Goal: Task Accomplishment & Management: Use online tool/utility

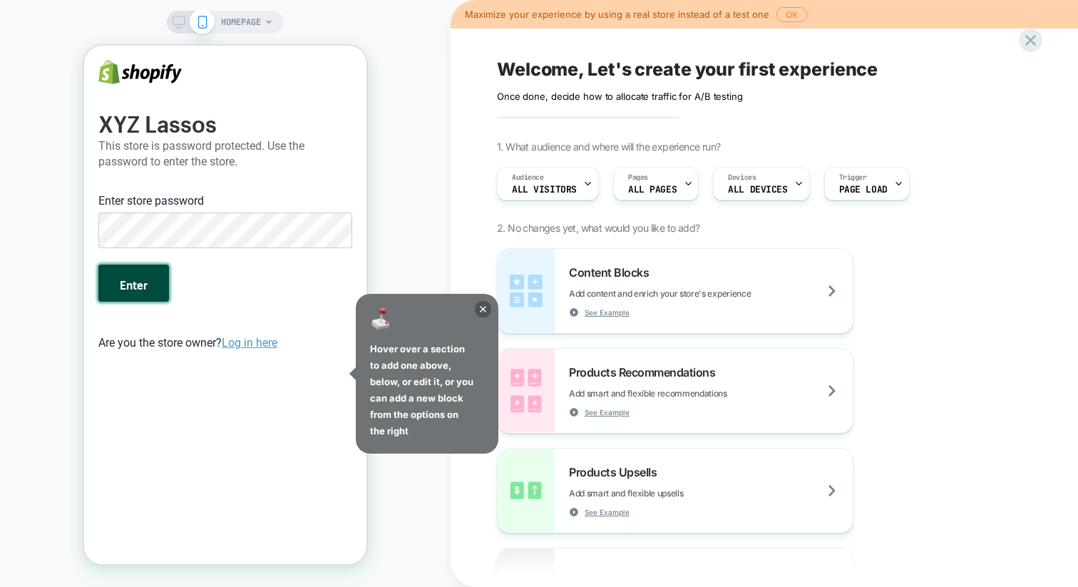
click at [158, 282] on button "Enter" at bounding box center [133, 282] width 71 height 37
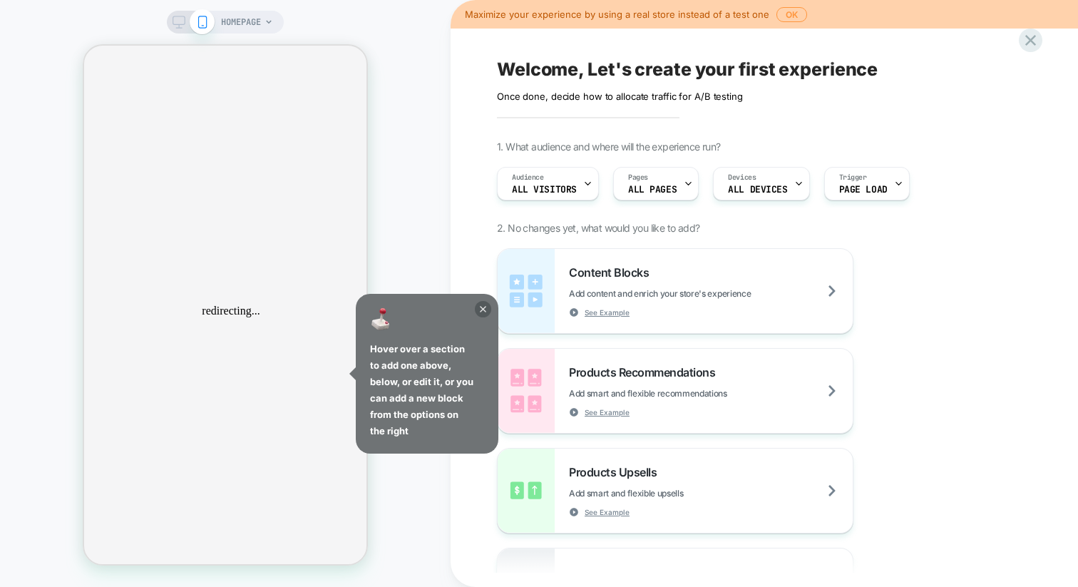
click at [485, 308] on icon at bounding box center [483, 309] width 16 height 16
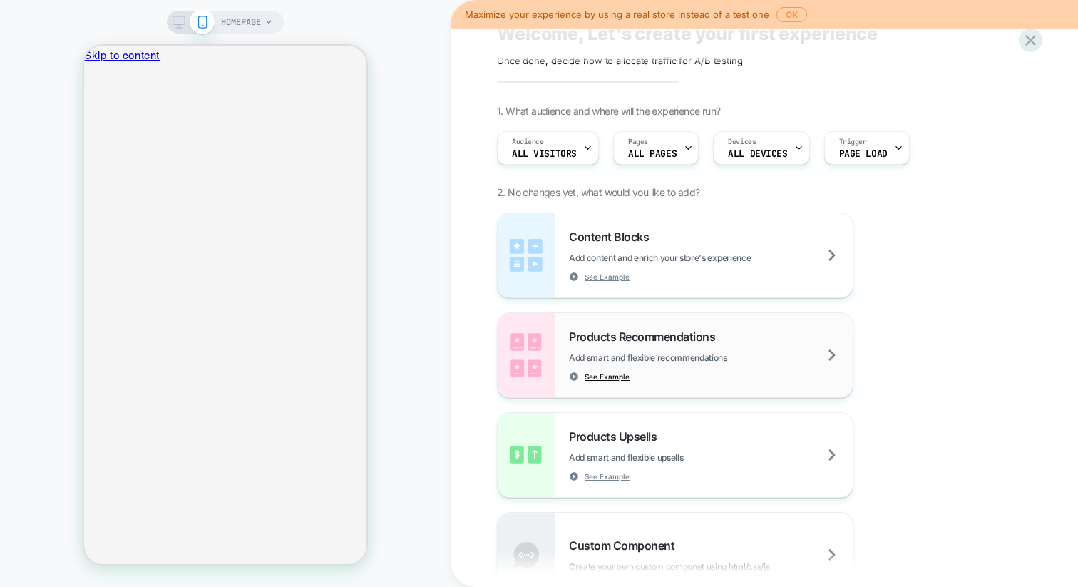
scroll to position [34, 0]
click at [659, 157] on span "ALL PAGES" at bounding box center [652, 155] width 48 height 10
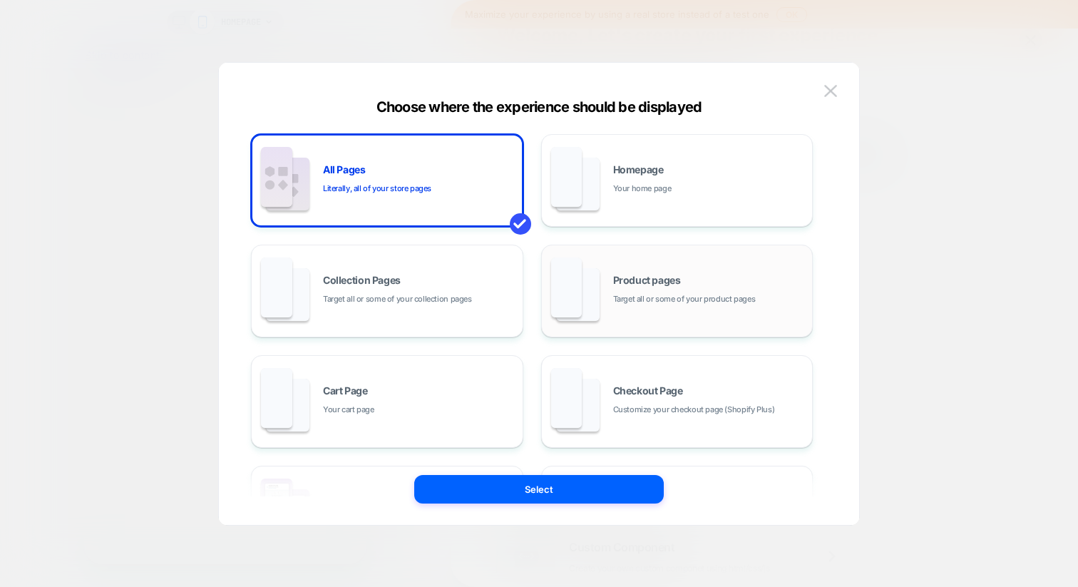
scroll to position [136, 0]
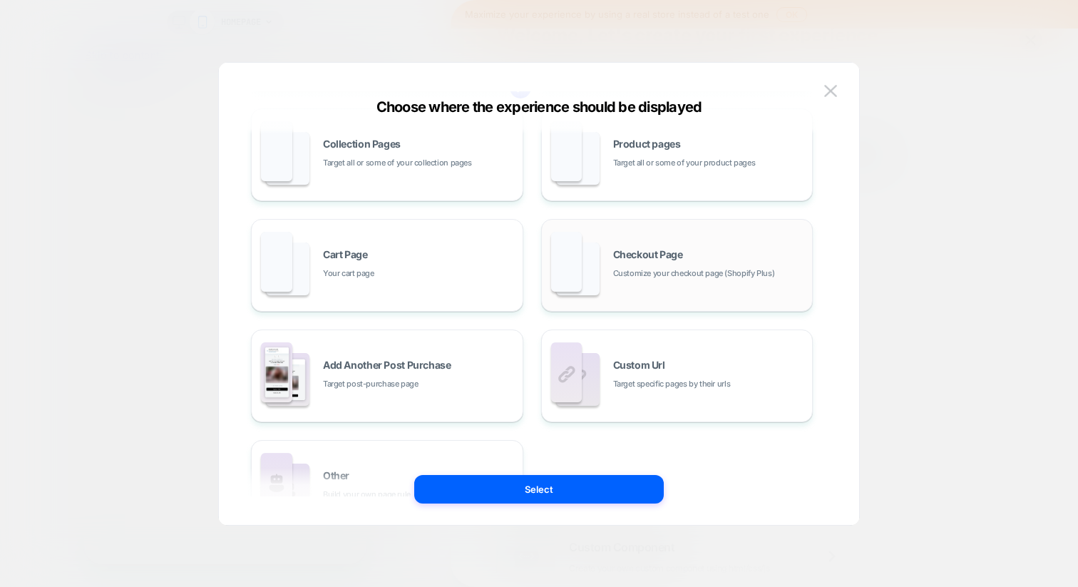
click at [663, 247] on div "Checkout Page Customize your checkout page (Shopify Plus)" at bounding box center [677, 265] width 257 height 78
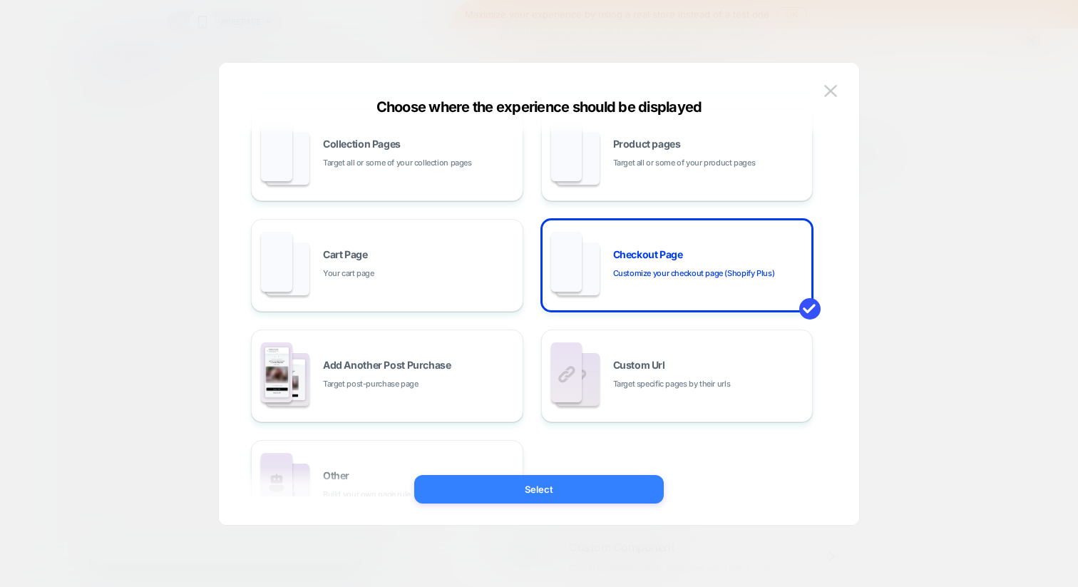
click at [572, 495] on button "Select" at bounding box center [538, 489] width 249 height 29
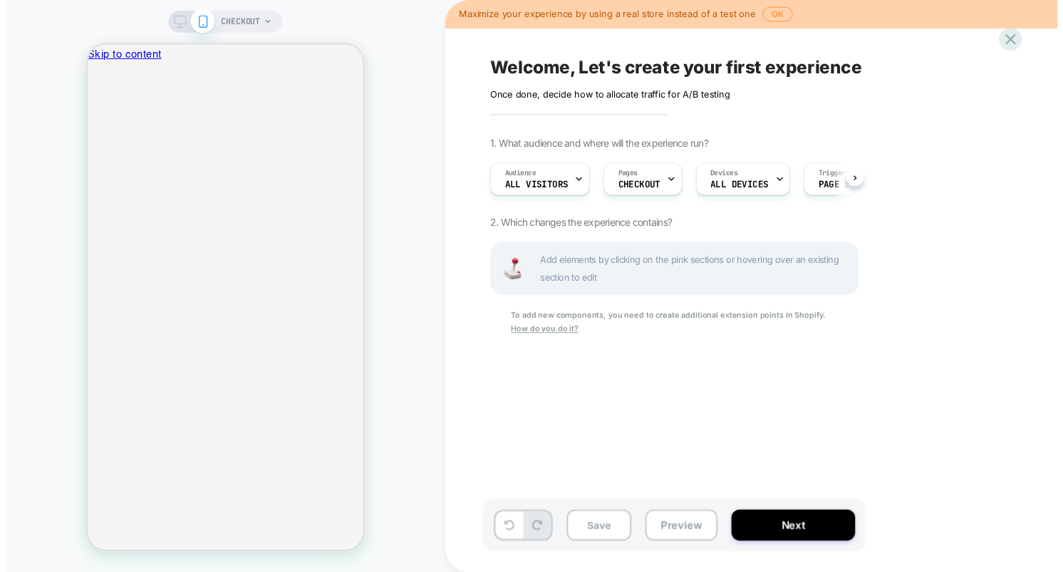
scroll to position [0, 1]
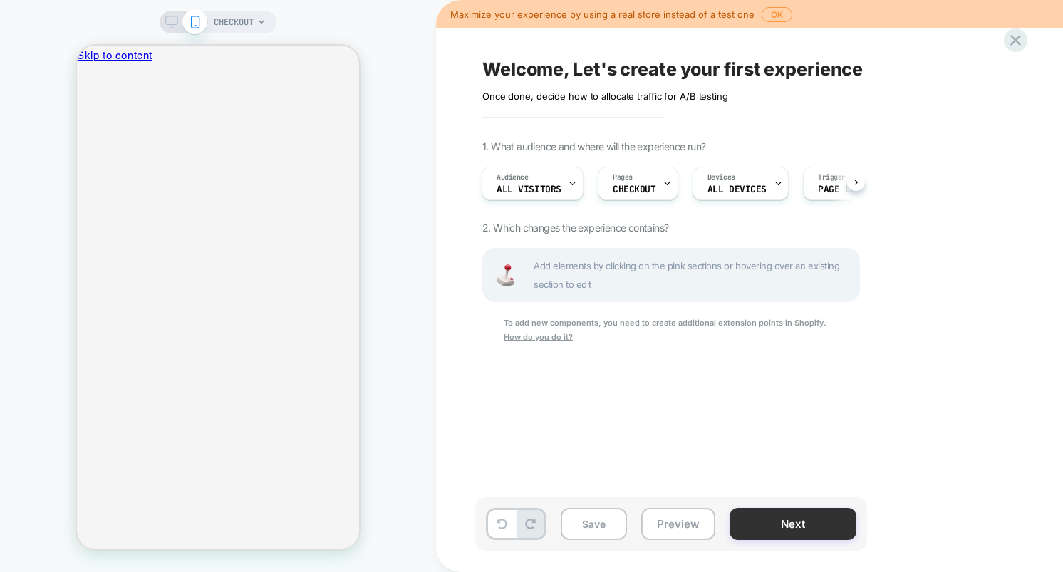
click at [805, 528] on button "Next" at bounding box center [793, 524] width 127 height 32
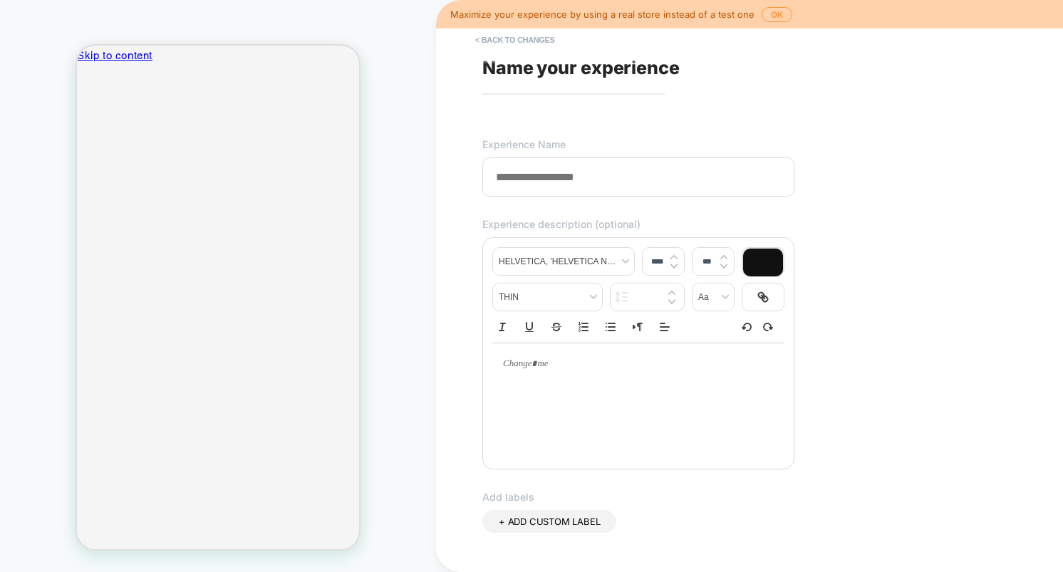
type input "*"
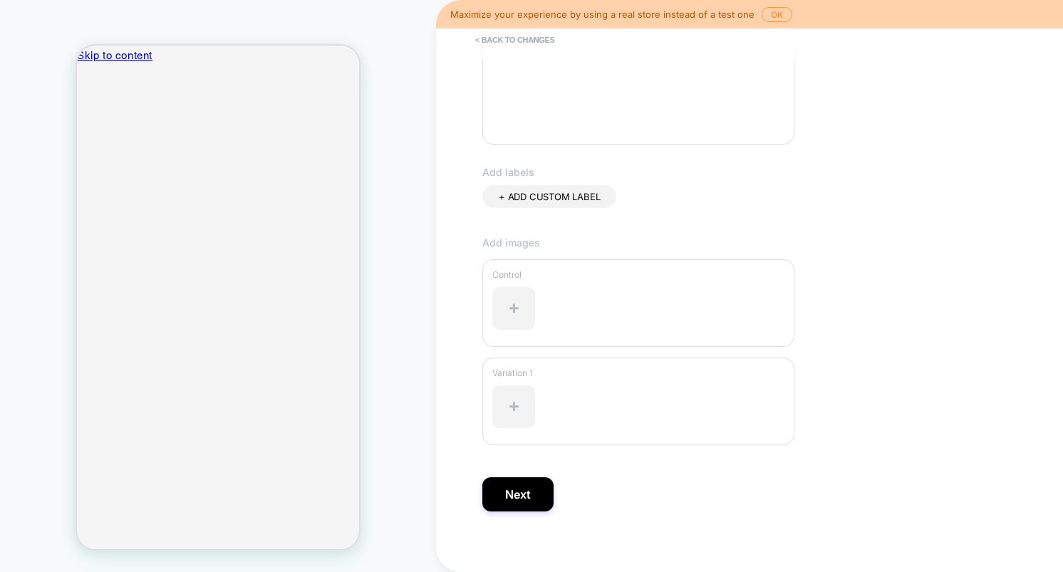
scroll to position [336, 0]
type input "*********"
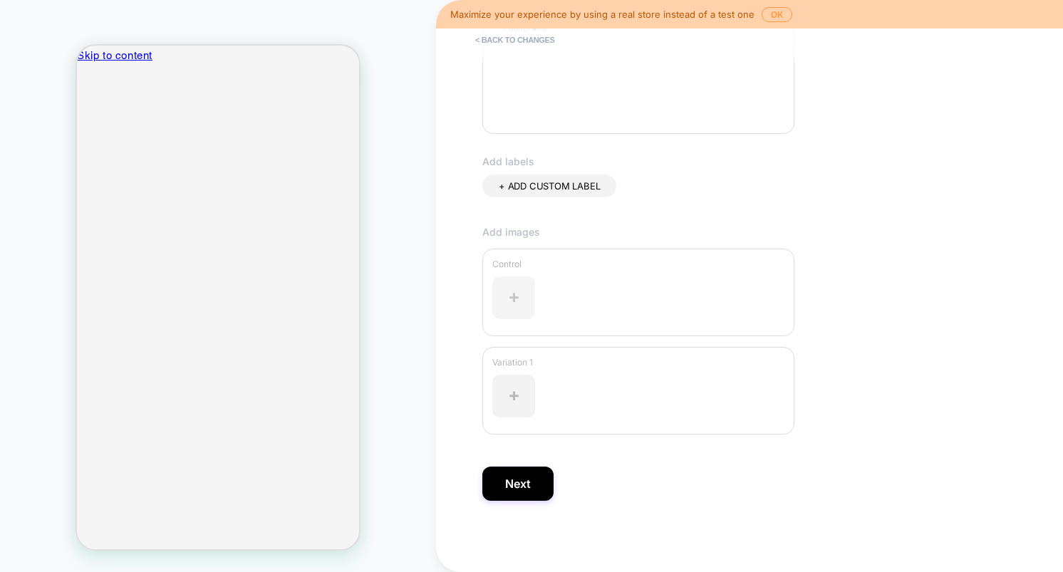
click at [517, 301] on div at bounding box center [514, 298] width 43 height 43
click at [521, 485] on button "Next" at bounding box center [518, 484] width 71 height 34
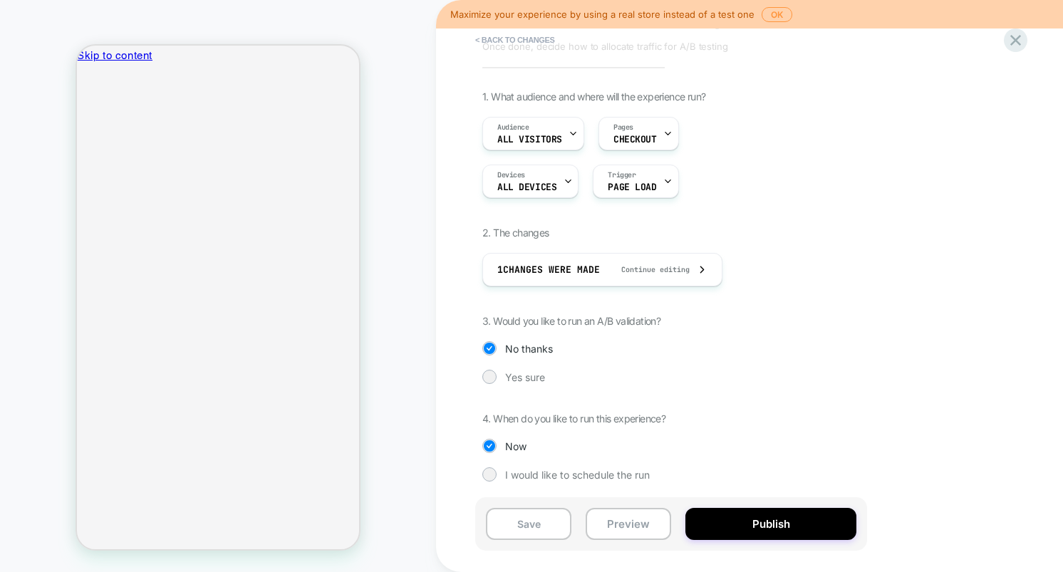
scroll to position [51, 0]
click at [656, 183] on div "Trigger Page Load" at bounding box center [632, 180] width 77 height 32
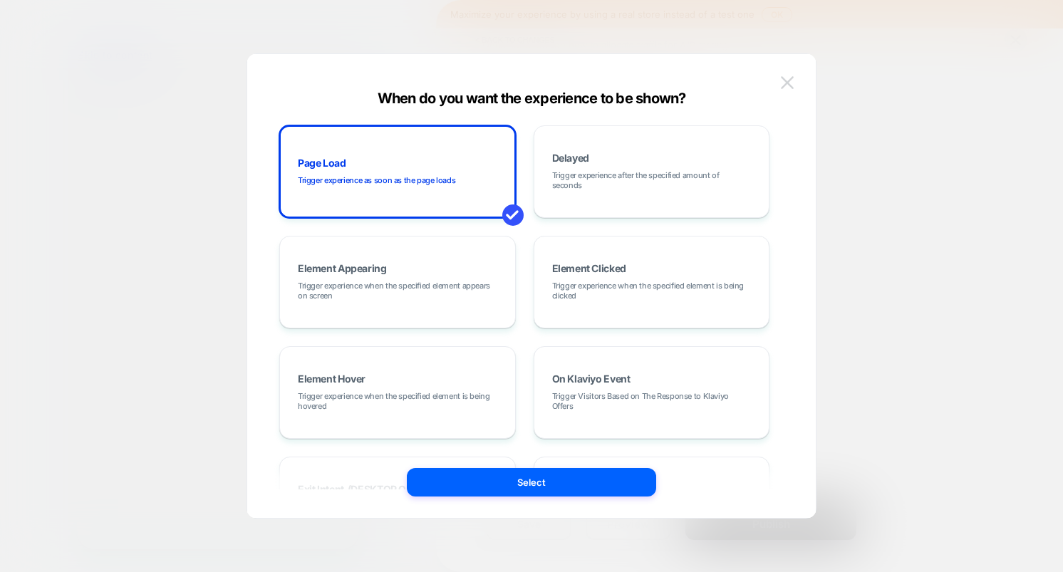
click at [796, 86] on button at bounding box center [787, 82] width 21 height 21
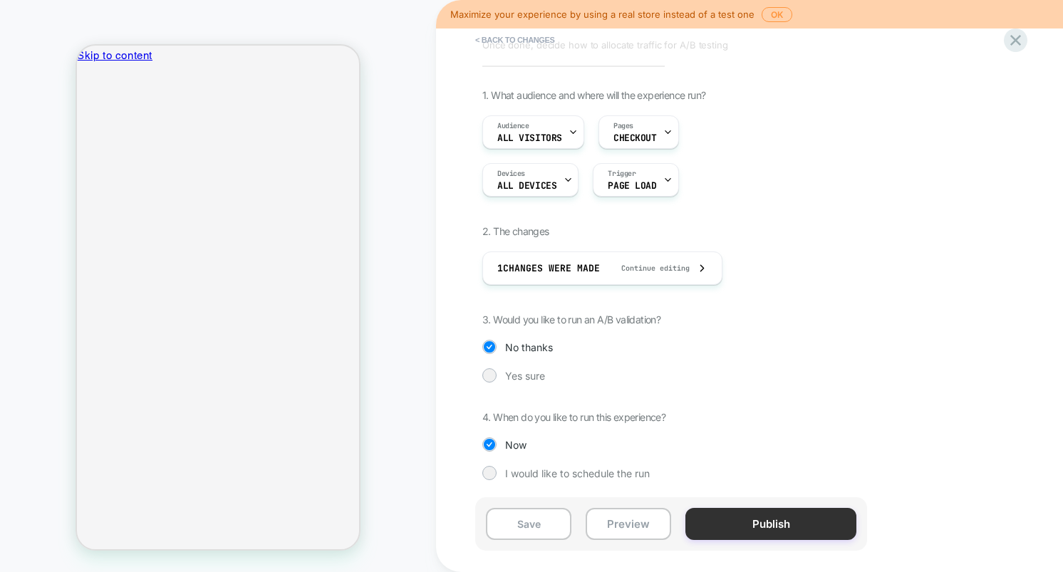
click at [793, 527] on button "Publish" at bounding box center [771, 524] width 171 height 32
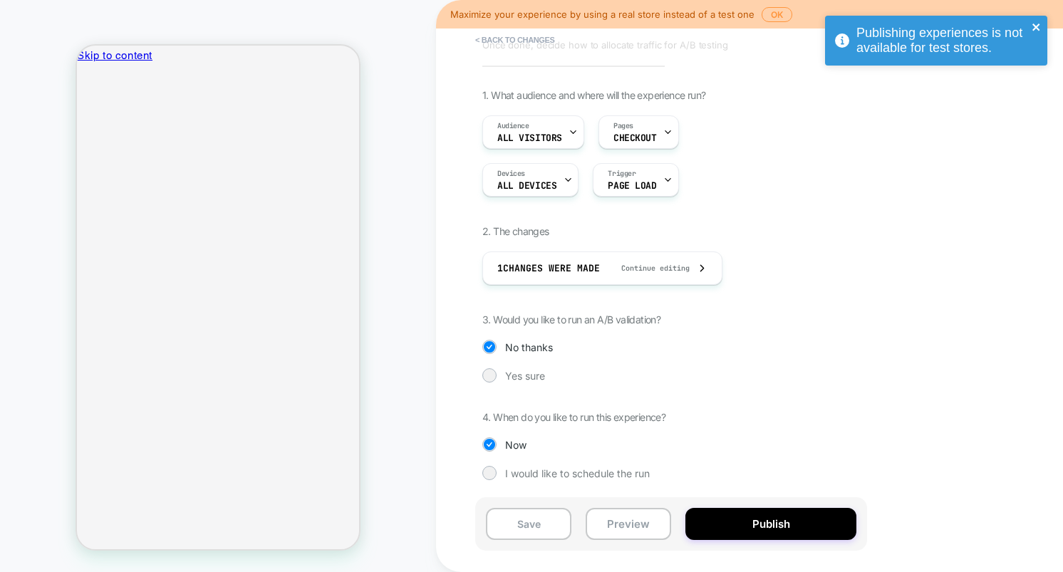
click at [1036, 31] on icon "close" at bounding box center [1037, 26] width 10 height 11
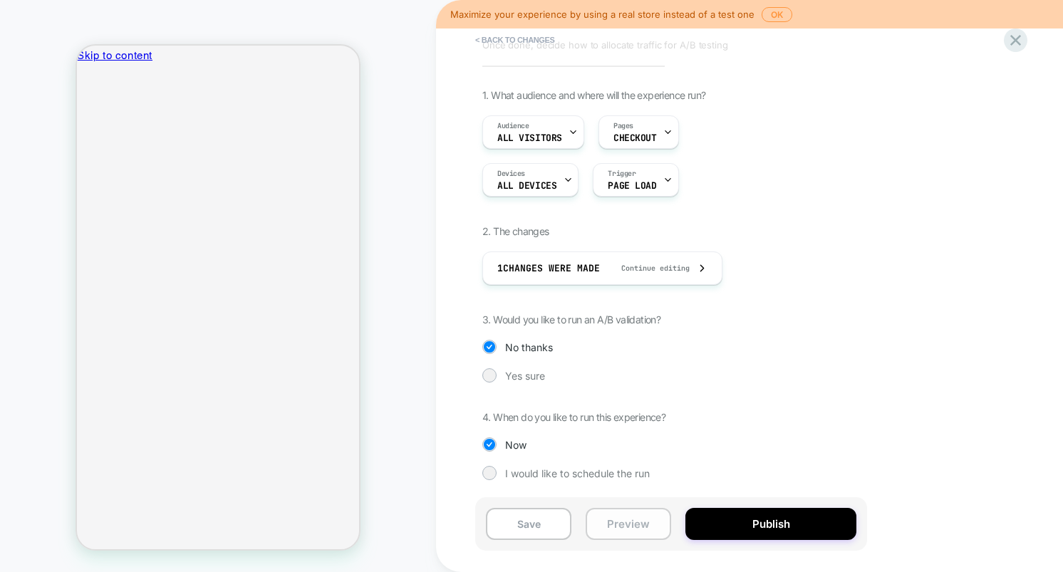
click at [659, 520] on button "Preview" at bounding box center [629, 524] width 86 height 32
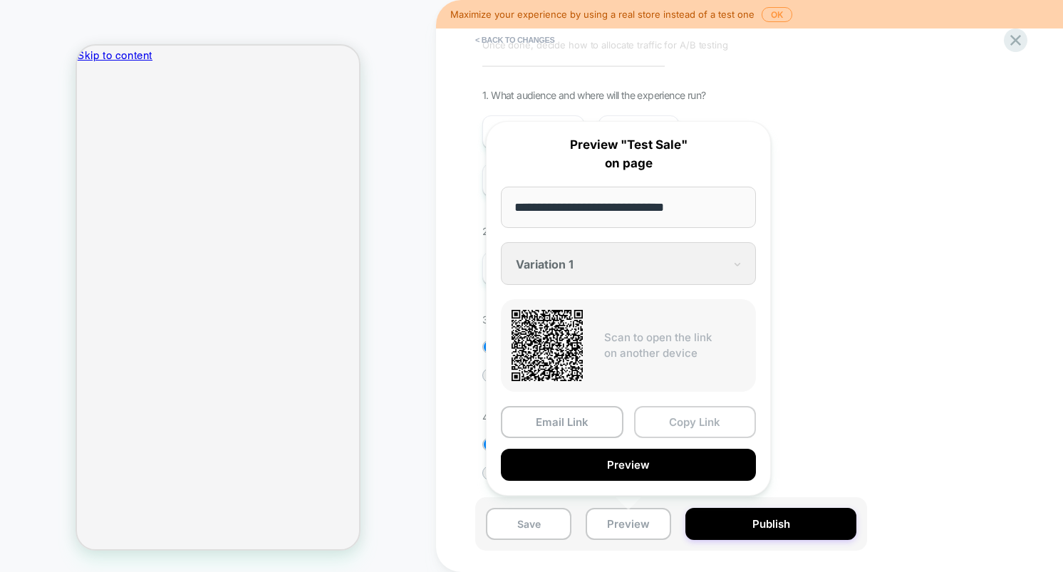
click at [686, 420] on button "Copy Link" at bounding box center [695, 422] width 123 height 32
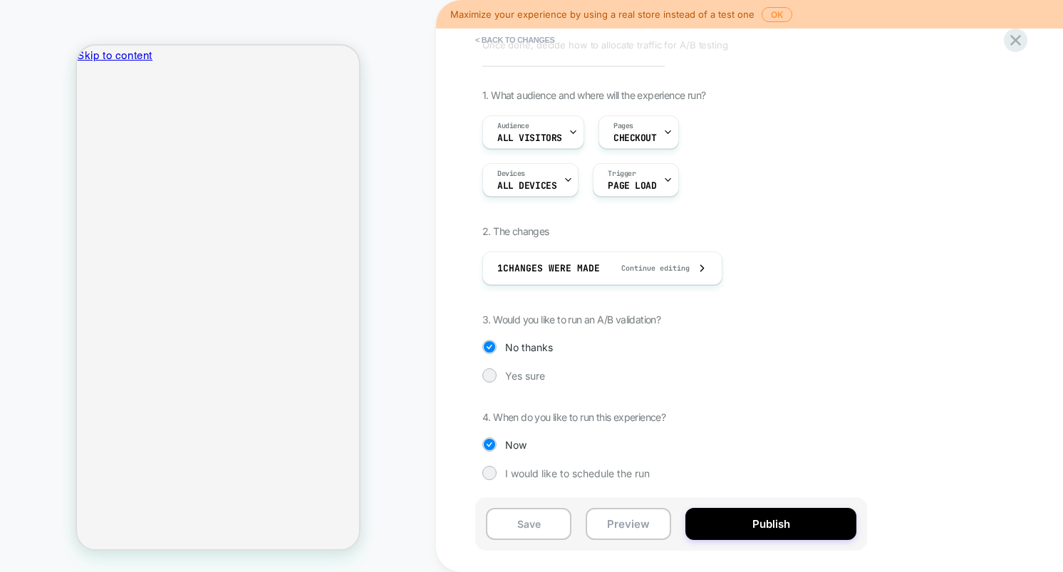
click at [798, 390] on div "1. What audience and where will the experience run? Audience All Visitors Pages…" at bounding box center [743, 295] width 520 height 413
click at [624, 535] on button "Preview" at bounding box center [629, 524] width 86 height 32
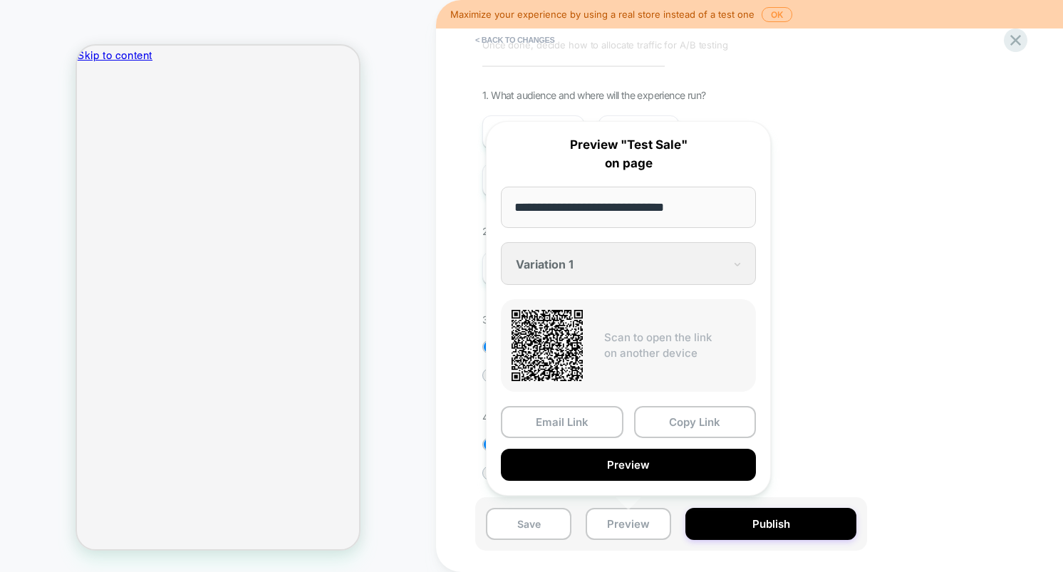
click at [599, 266] on div "**********" at bounding box center [628, 308] width 285 height 375
click at [655, 206] on input "**********" at bounding box center [628, 207] width 255 height 41
click at [708, 207] on input "**********" at bounding box center [628, 207] width 255 height 41
click at [966, 281] on div "1. What audience and where will the experience run? Audience All Visitors Pages…" at bounding box center [743, 295] width 520 height 413
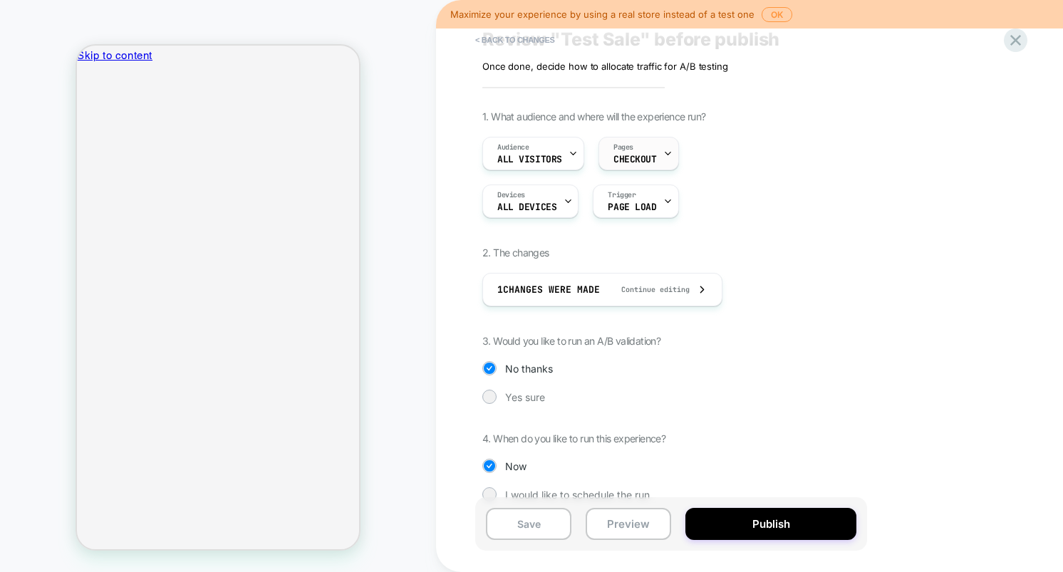
scroll to position [0, 0]
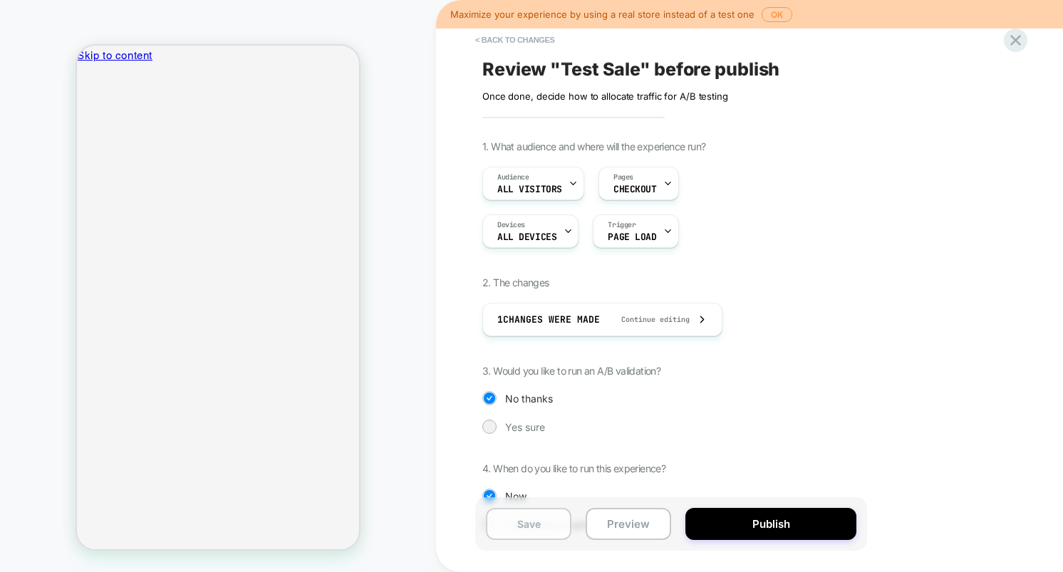
click at [526, 532] on button "Save" at bounding box center [529, 524] width 86 height 32
click at [1020, 38] on icon at bounding box center [1015, 40] width 19 height 19
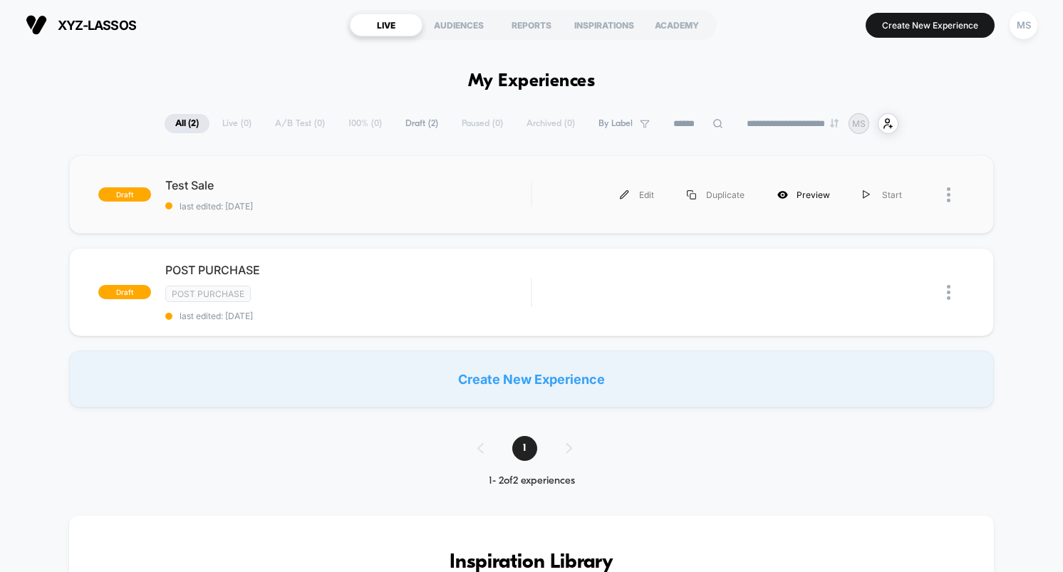
click at [808, 195] on div "Preview" at bounding box center [804, 195] width 86 height 32
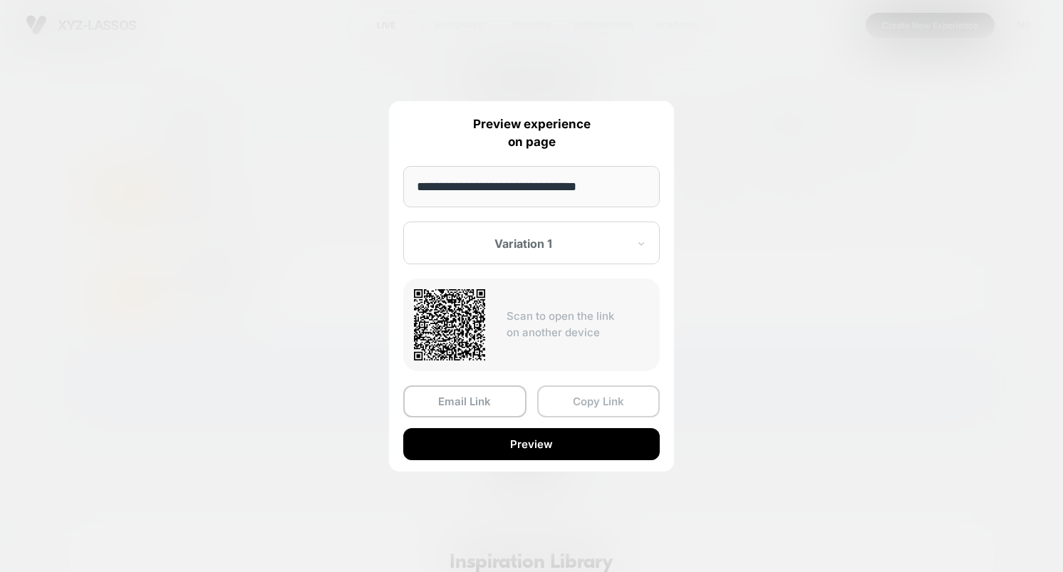
click at [597, 395] on button "Copy Link" at bounding box center [598, 402] width 123 height 32
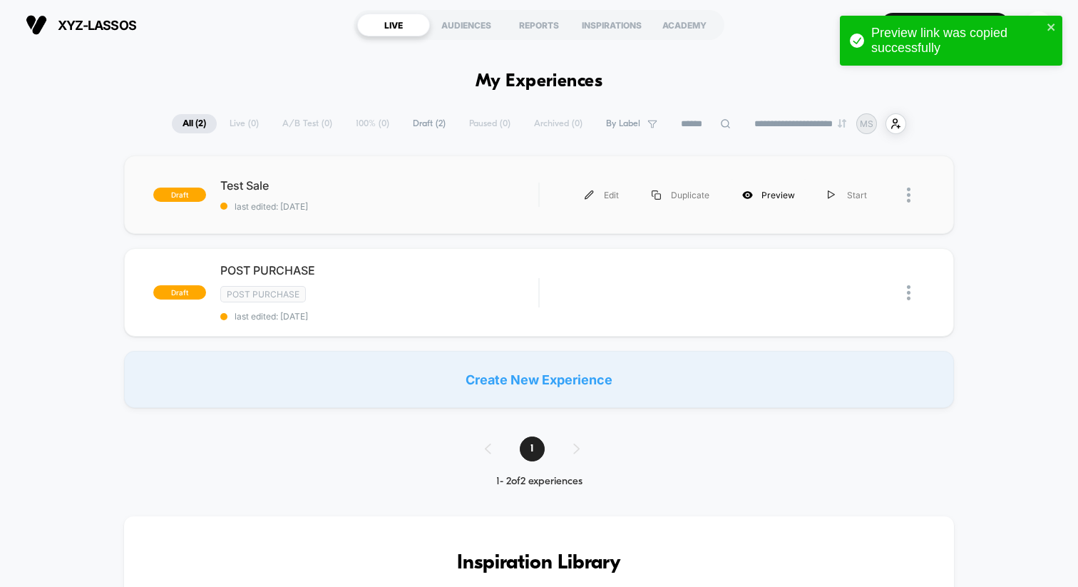
click at [753, 196] on icon at bounding box center [747, 195] width 11 height 11
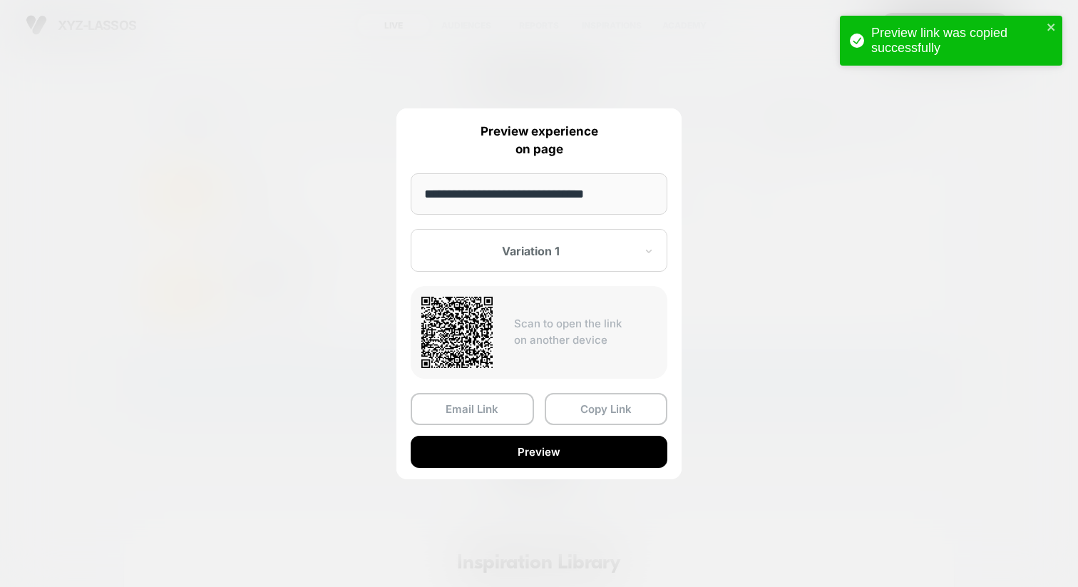
click at [609, 413] on button "Copy Link" at bounding box center [606, 409] width 123 height 32
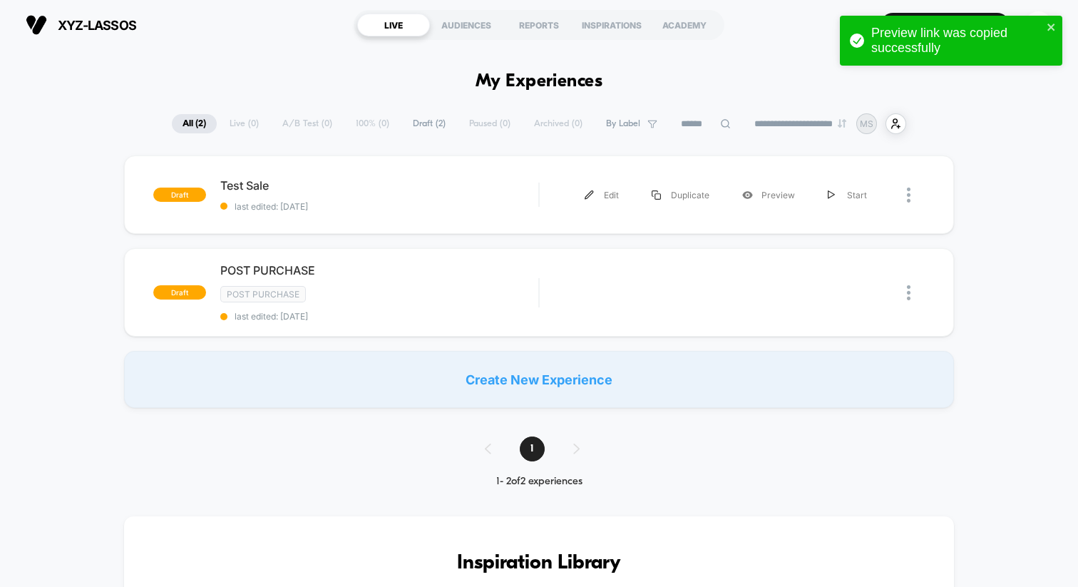
drag, startPoint x: 602, startPoint y: 195, endPoint x: 610, endPoint y: 190, distance: 8.9
click at [603, 195] on div "Edit" at bounding box center [601, 195] width 67 height 32
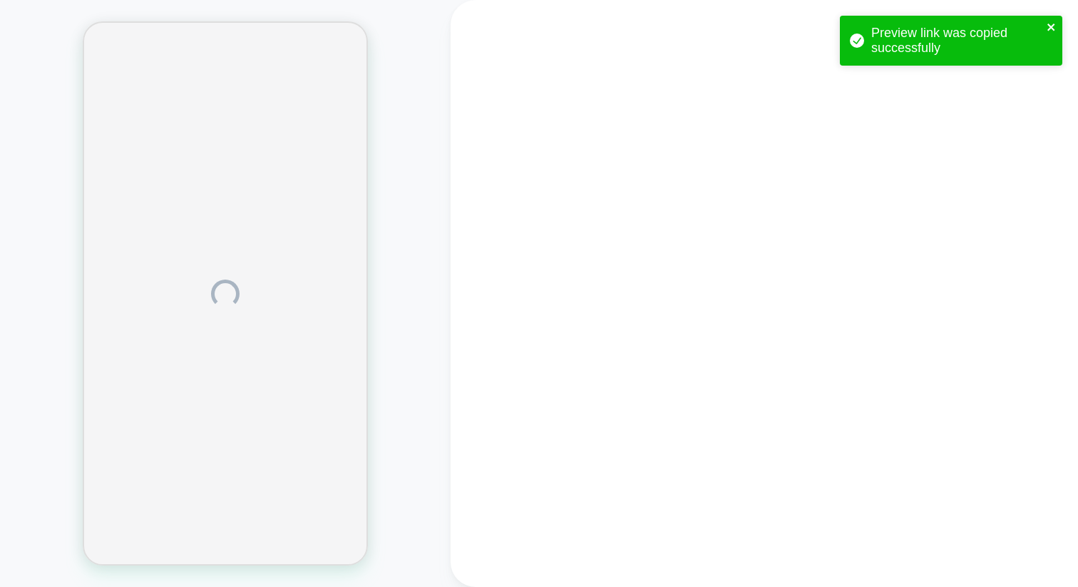
click at [1051, 27] on icon "close" at bounding box center [1050, 27] width 7 height 7
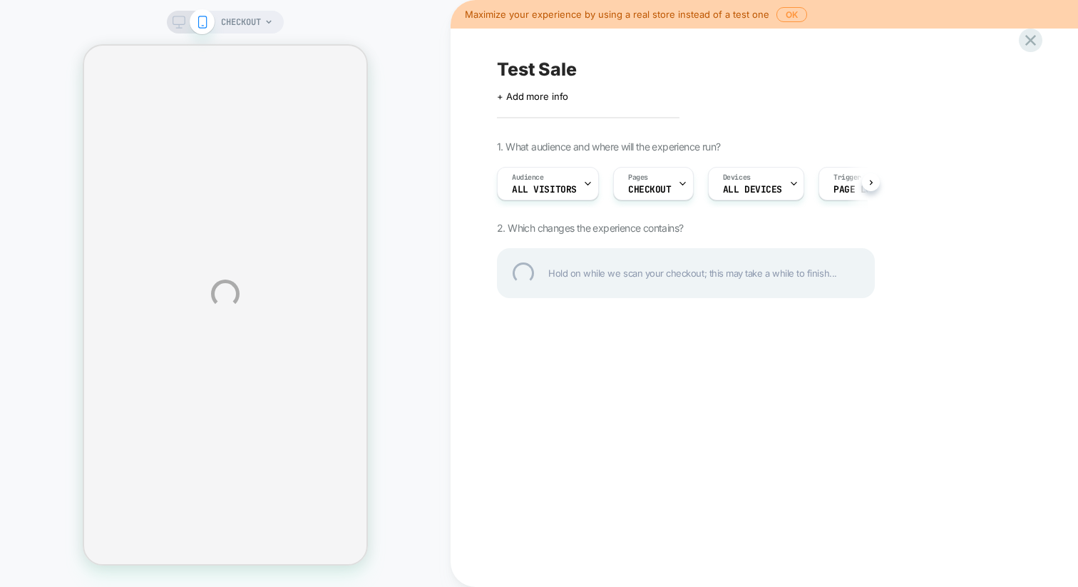
click at [730, 184] on div "CHECKOUT Maximize your experience by using a real store instead of a test one O…" at bounding box center [539, 293] width 1078 height 587
click at [632, 279] on div "CHECKOUT Maximize your experience by using a real store instead of a test one O…" at bounding box center [539, 293] width 1078 height 587
drag, startPoint x: 833, startPoint y: 269, endPoint x: 592, endPoint y: 277, distance: 241.8
click at [592, 277] on div "CHECKOUT Maximize your experience by using a real store instead of a test one O…" at bounding box center [539, 293] width 1078 height 587
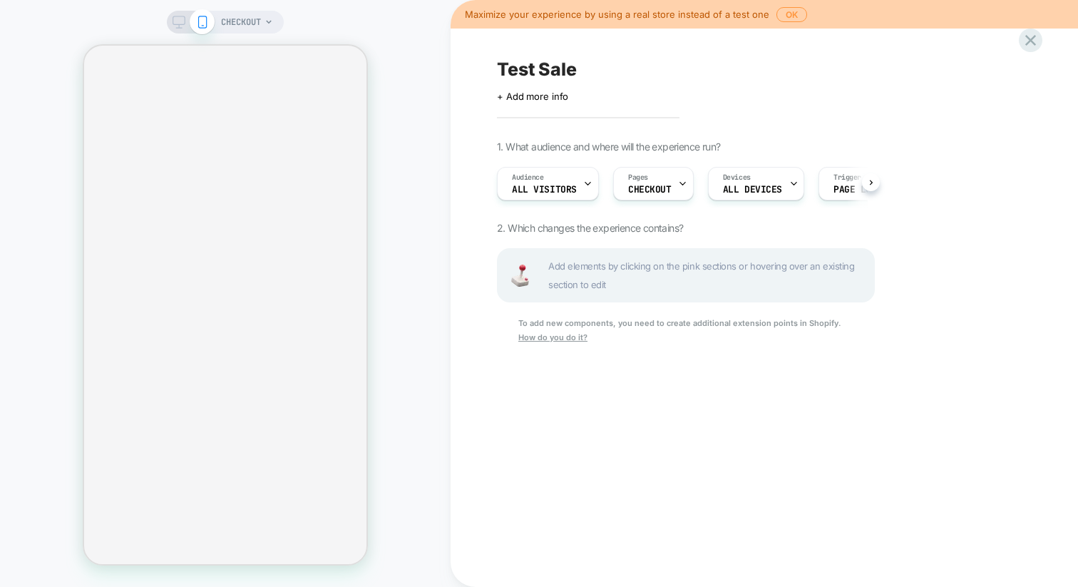
scroll to position [0, 1]
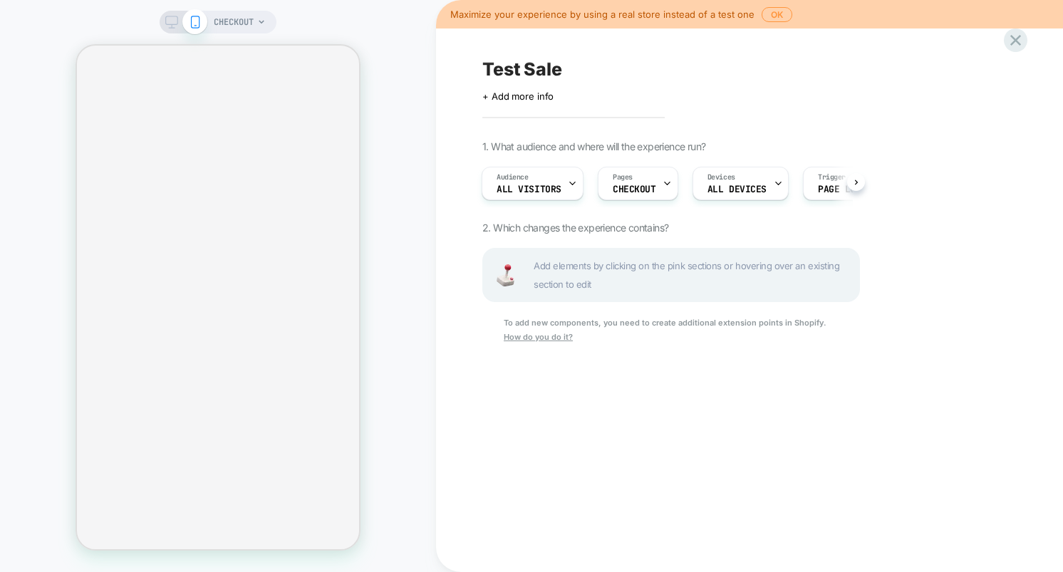
drag, startPoint x: 758, startPoint y: 113, endPoint x: 751, endPoint y: 138, distance: 25.9
click at [758, 113] on div "Test Sale Click to edit experience details + Add more info 1. What audience and…" at bounding box center [742, 286] width 535 height 544
click at [803, 185] on span "Page Load" at bounding box center [805, 190] width 48 height 10
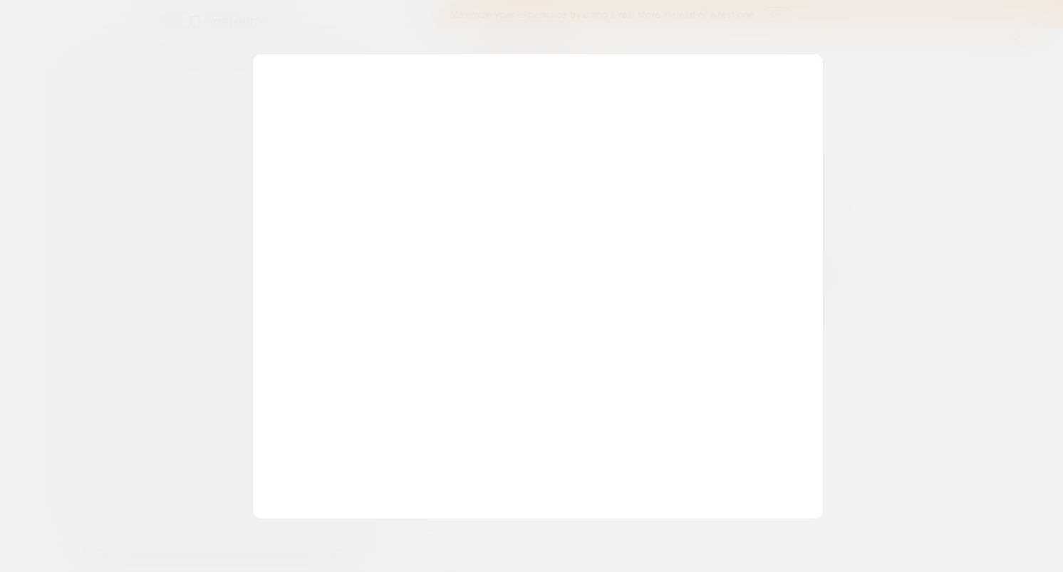
click at [902, 100] on div at bounding box center [531, 286] width 1063 height 572
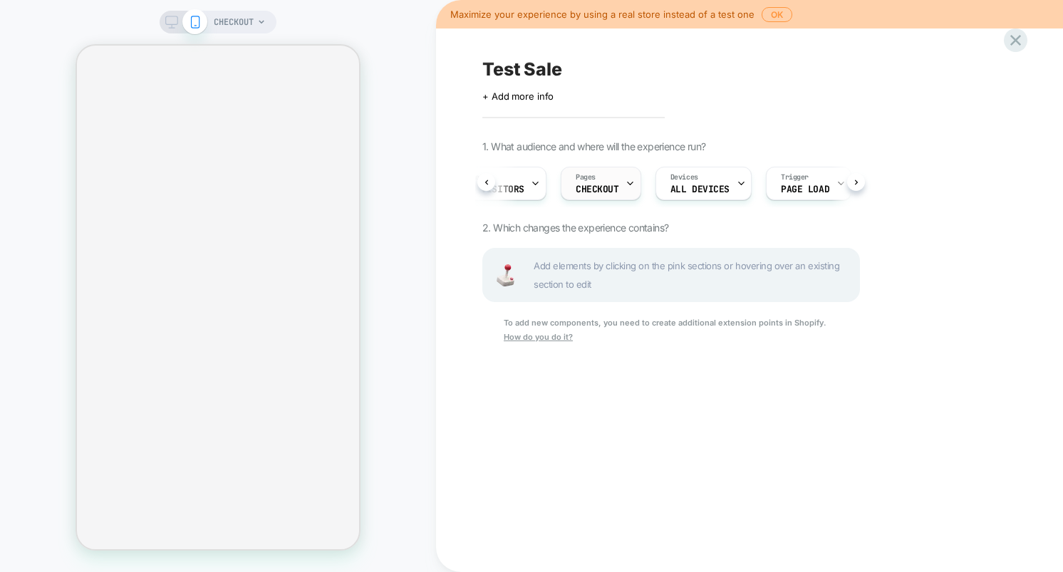
click at [607, 180] on div "Pages CHECKOUT" at bounding box center [598, 183] width 72 height 32
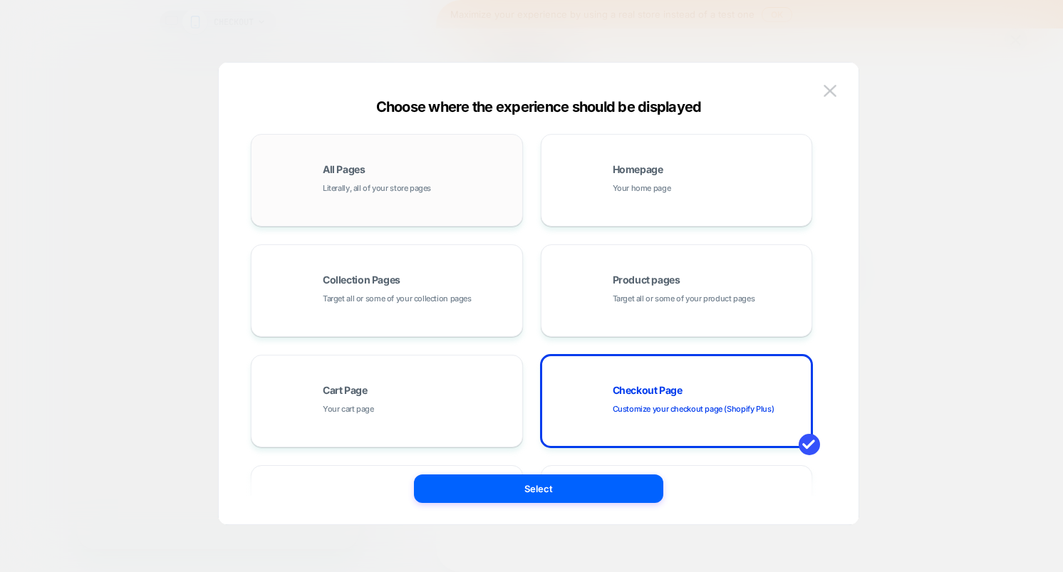
click at [392, 168] on div "All Pages Literally, all of your store pages" at bounding box center [419, 180] width 192 height 31
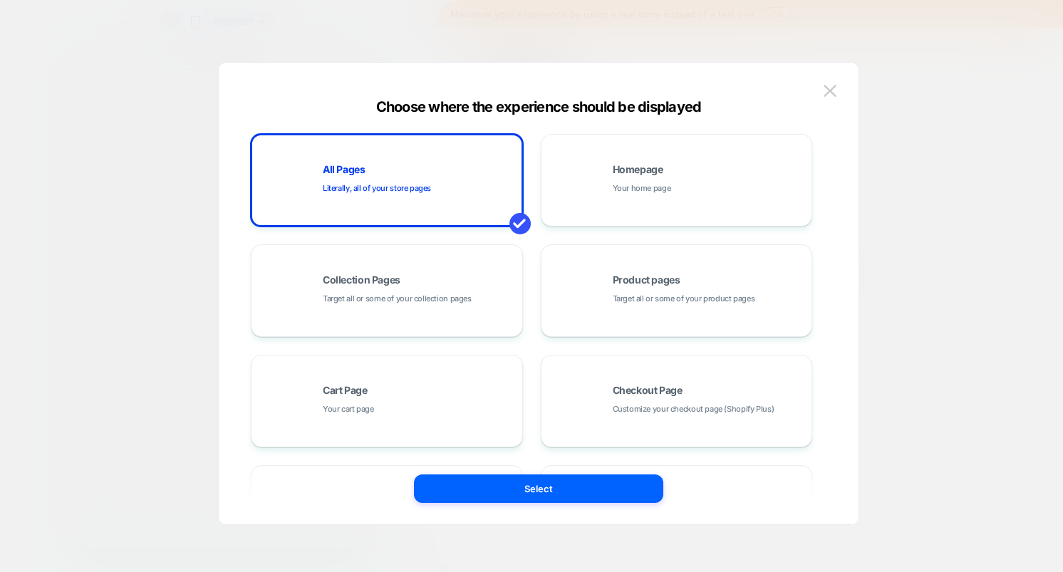
click at [584, 488] on button "Select" at bounding box center [538, 489] width 249 height 29
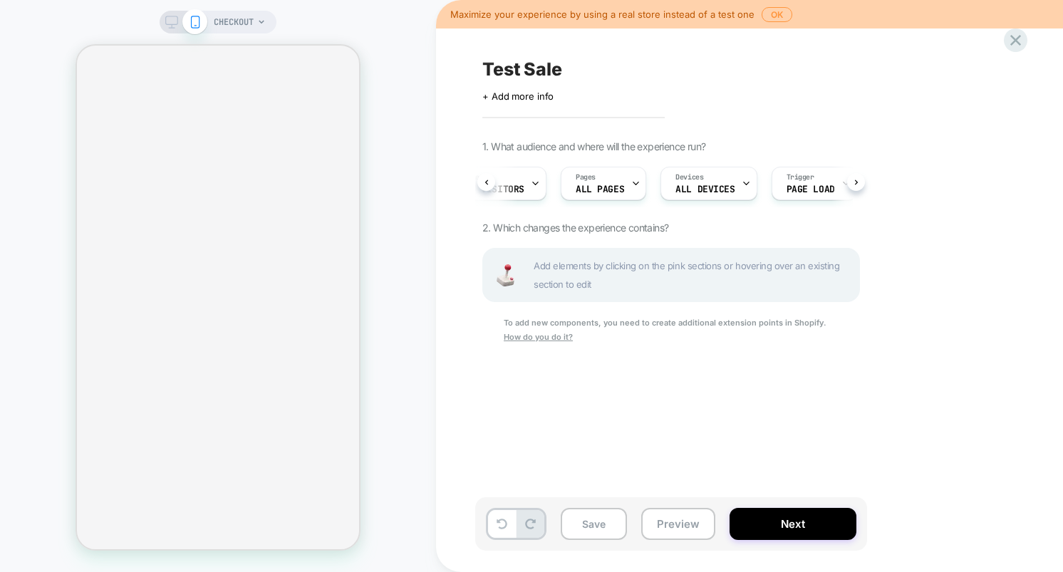
click at [686, 254] on div "Add elements by clicking on the pink sections or hovering over an existing sect…" at bounding box center [672, 275] width 378 height 54
click at [493, 530] on button at bounding box center [502, 524] width 28 height 28
click at [593, 196] on div "Pages CHECKOUT" at bounding box center [598, 183] width 72 height 32
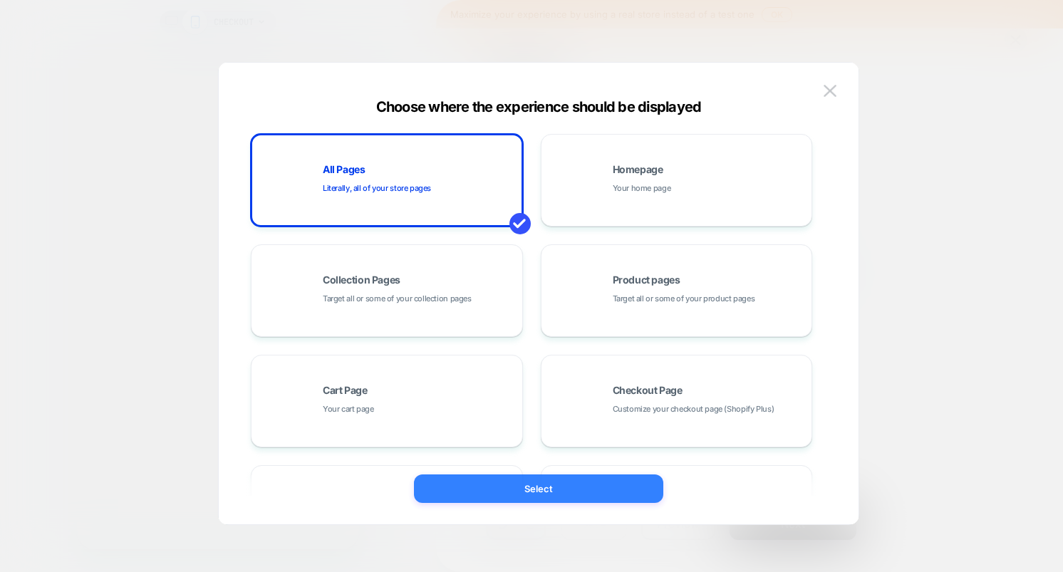
click at [547, 486] on button "Select" at bounding box center [538, 489] width 249 height 29
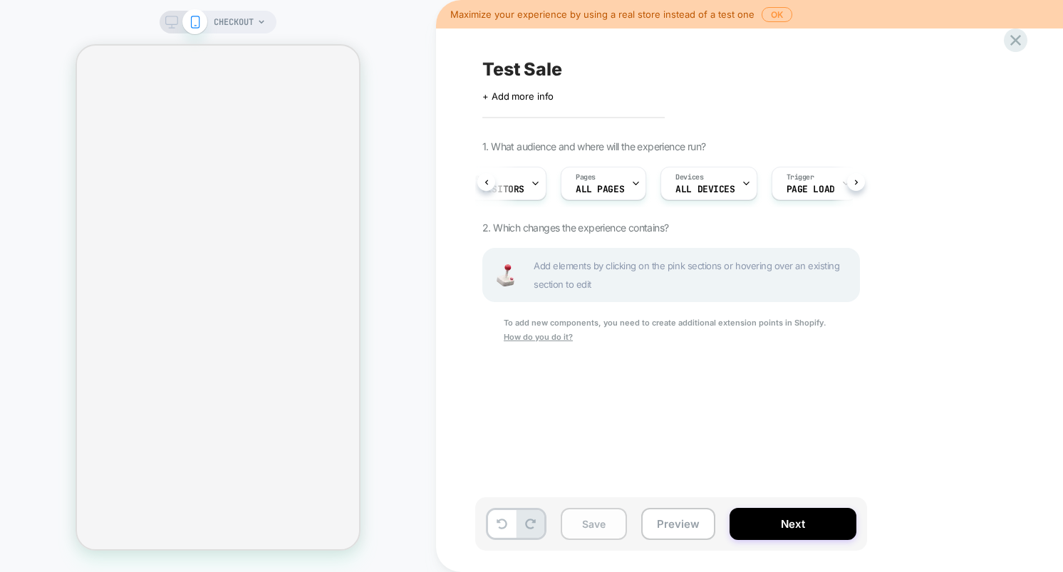
click at [593, 519] on button "Save" at bounding box center [594, 524] width 66 height 32
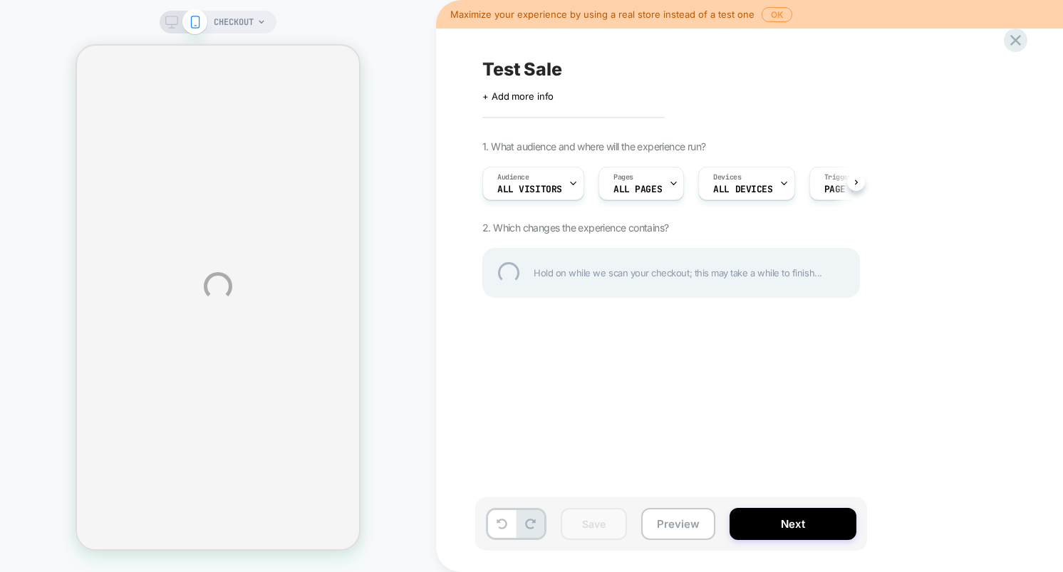
click at [244, 23] on div "CHECKOUT Maximize your experience by using a real store instead of a test one O…" at bounding box center [531, 286] width 1063 height 572
click at [242, 14] on div "CHECKOUT Maximize your experience by using a real store instead of a test one O…" at bounding box center [531, 286] width 1063 height 572
click at [240, 23] on div "CHECKOUT Maximize your experience by using a real store instead of a test one O…" at bounding box center [531, 286] width 1063 height 572
click at [250, 25] on div "CHECKOUT Maximize your experience by using a real store instead of a test one O…" at bounding box center [531, 286] width 1063 height 572
click at [258, 24] on div "CHECKOUT Maximize your experience by using a real store instead of a test one O…" at bounding box center [531, 286] width 1063 height 572
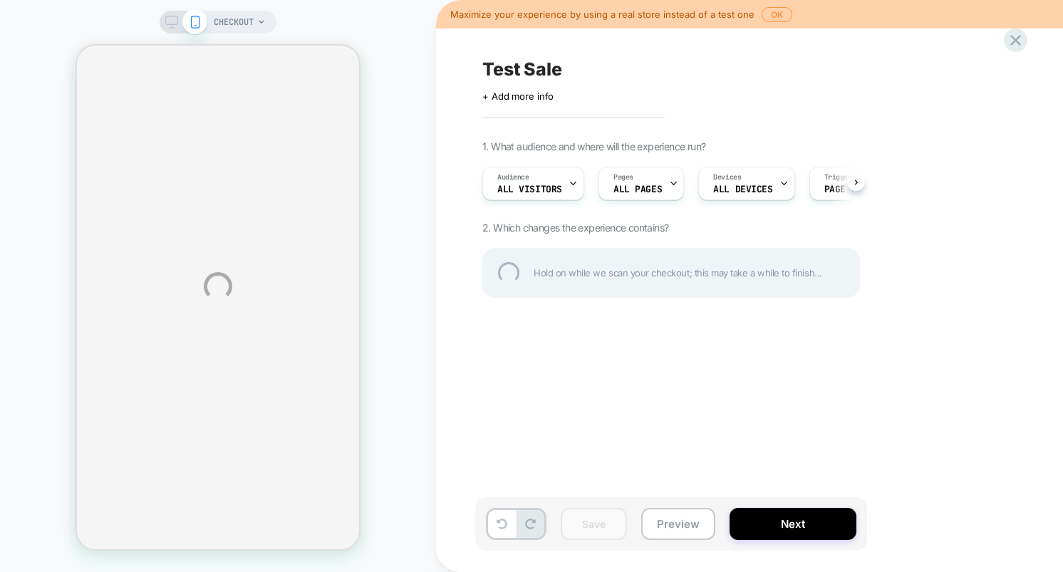
click at [256, 21] on div "CHECKOUT Maximize your experience by using a real store instead of a test one O…" at bounding box center [531, 286] width 1063 height 572
click at [233, 24] on span "CHECKOUT" at bounding box center [234, 22] width 40 height 23
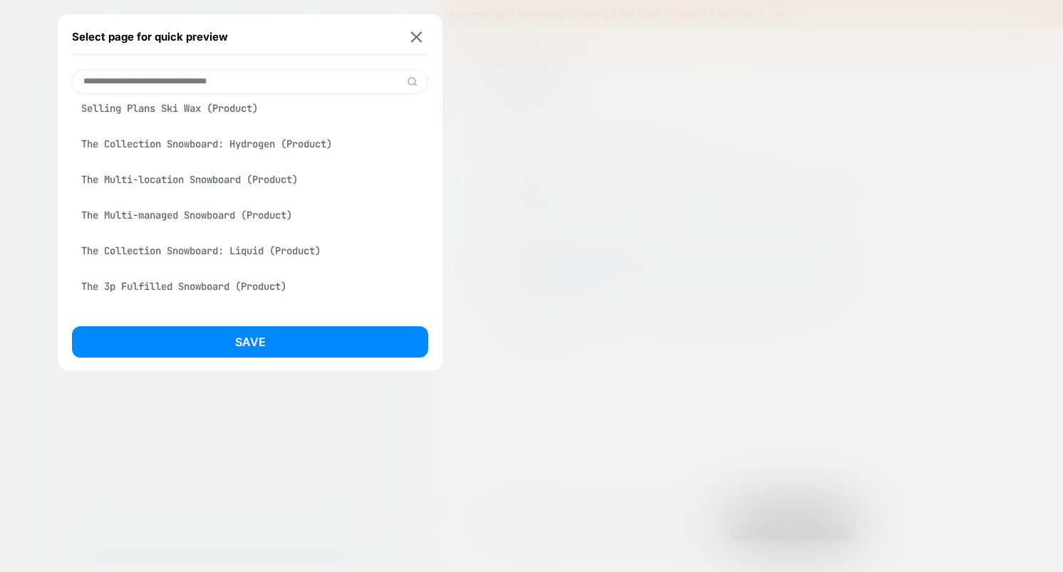
scroll to position [131, 0]
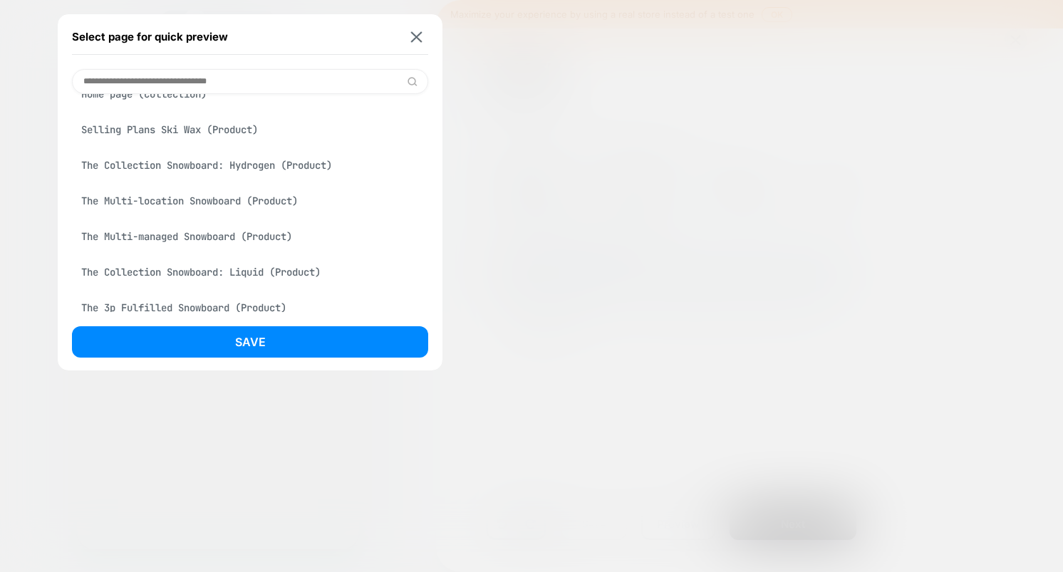
click at [195, 206] on div "The Multi-location Snowboard (Product)" at bounding box center [250, 200] width 356 height 27
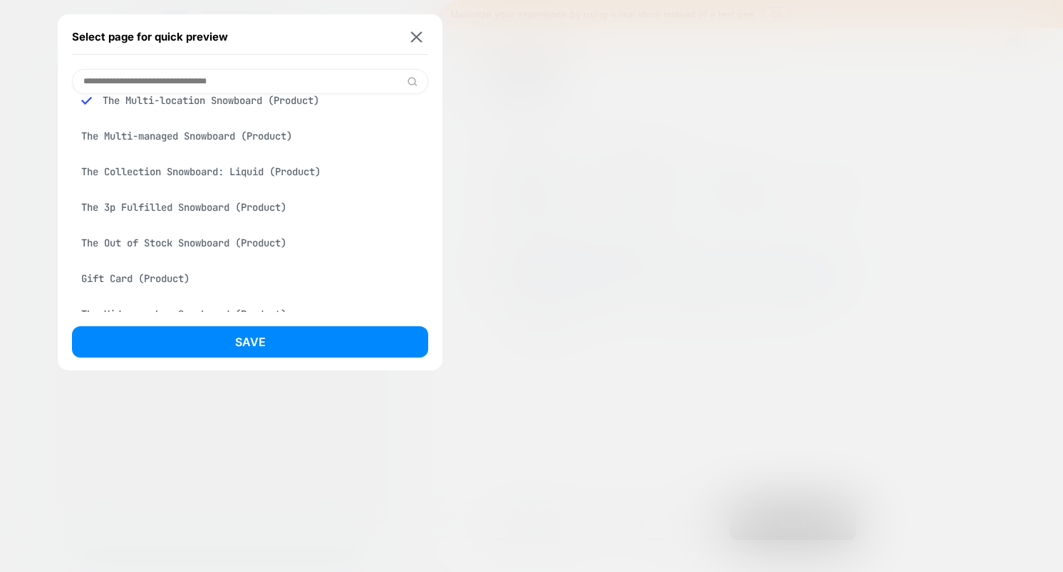
scroll to position [302, 0]
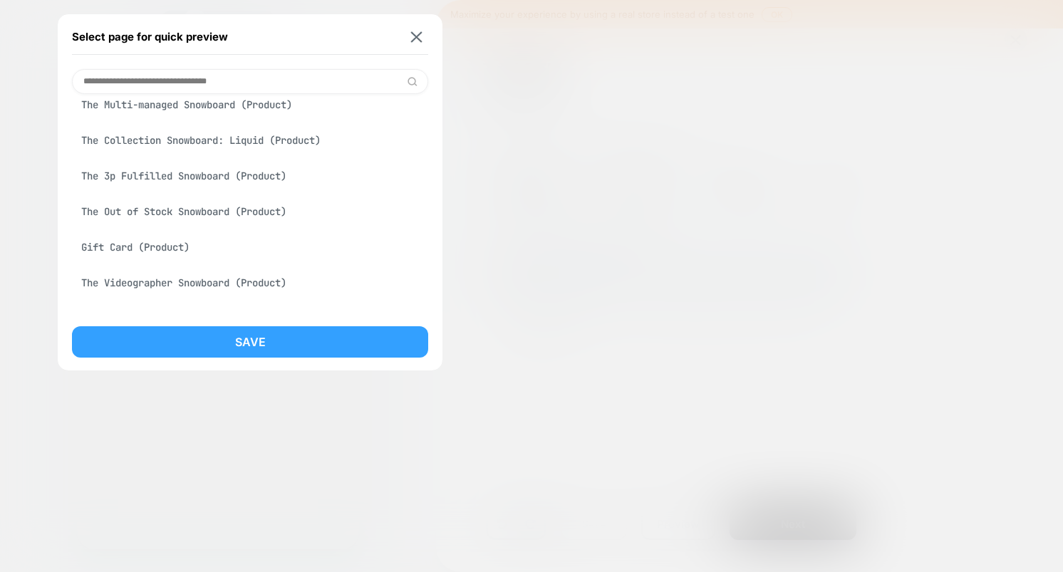
click at [273, 333] on button "Save" at bounding box center [250, 341] width 356 height 31
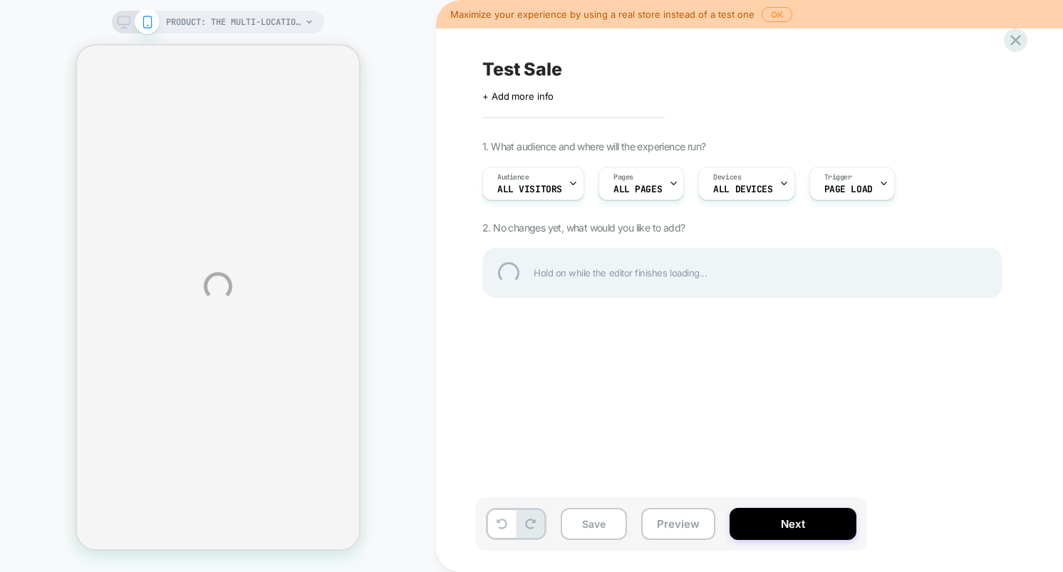
scroll to position [0, 0]
click at [200, 234] on div "PRODUCT: The Multi-location Snowboard PRODUCT: The Multi-location Snowboard Max…" at bounding box center [531, 286] width 1063 height 572
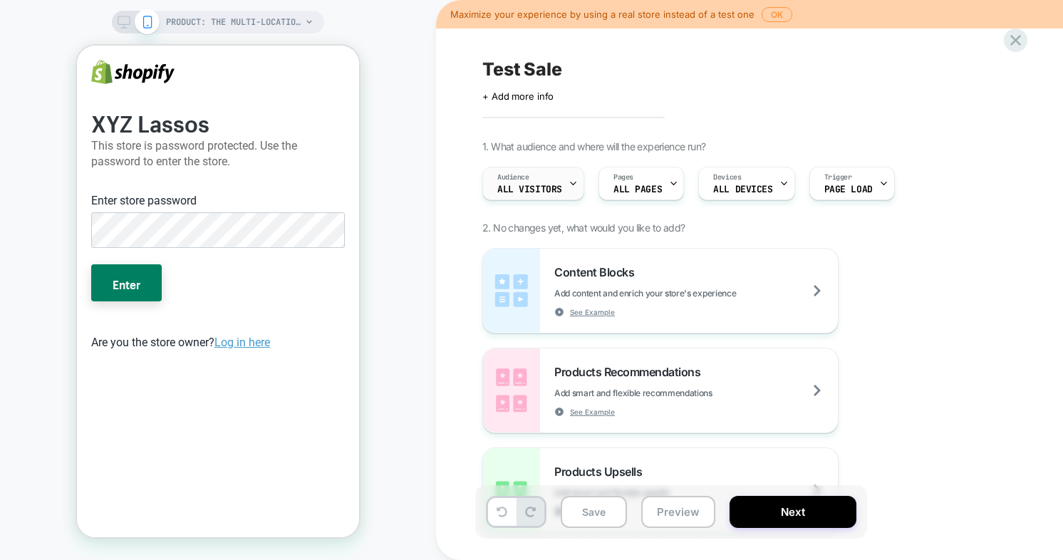
click at [551, 178] on div "Audience All Visitors" at bounding box center [529, 183] width 93 height 32
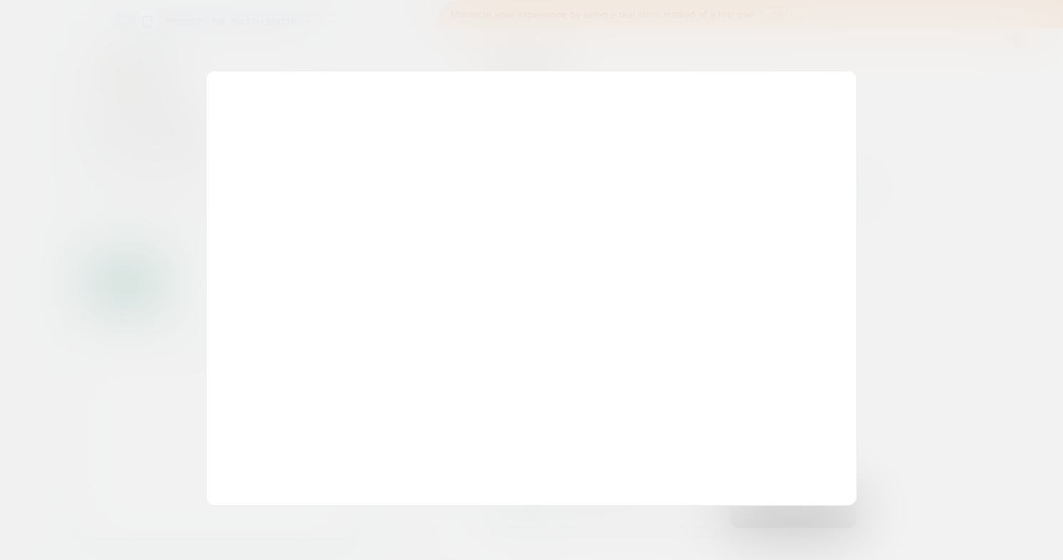
click at [800, 70] on div at bounding box center [531, 280] width 1063 height 560
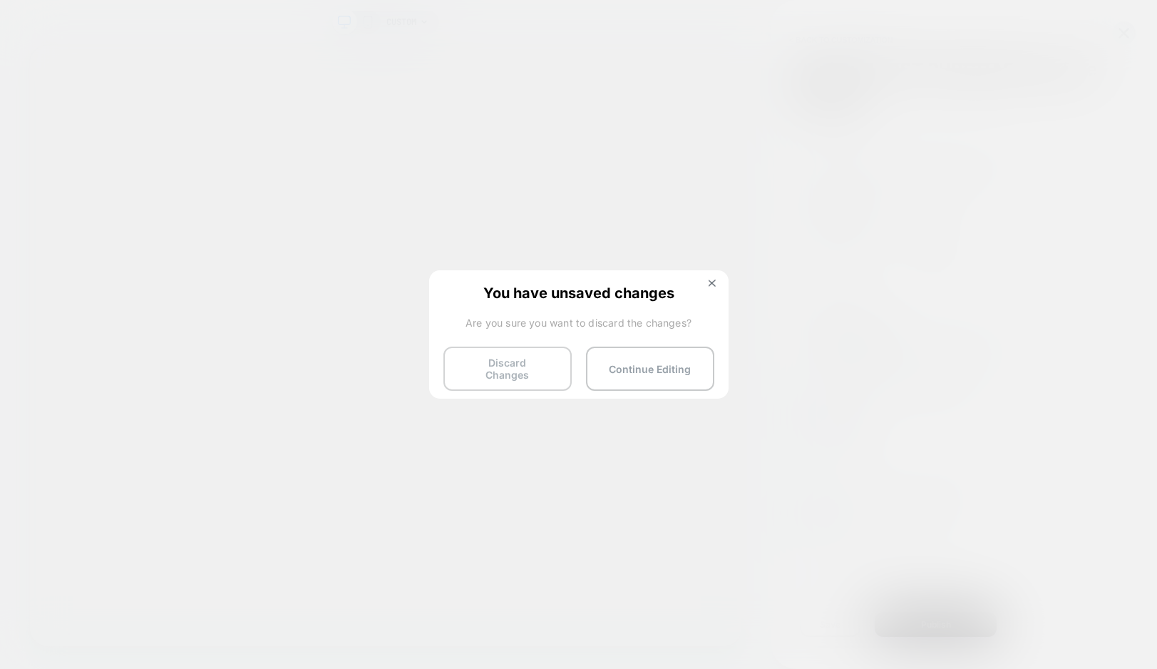
click at [541, 366] on button "Discard Changes" at bounding box center [507, 368] width 128 height 44
